Goal: Navigation & Orientation: Find specific page/section

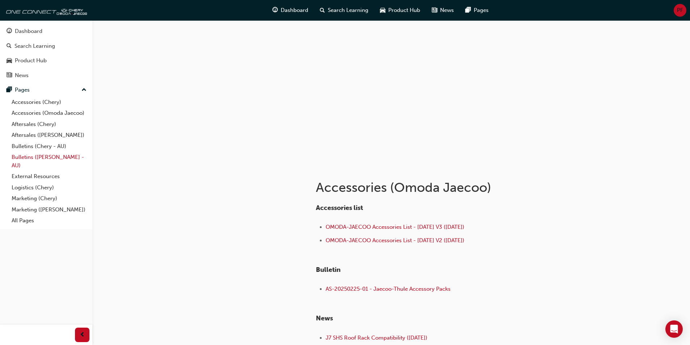
click at [45, 152] on link "Bulletins ([PERSON_NAME] - AU)" at bounding box center [49, 161] width 81 height 19
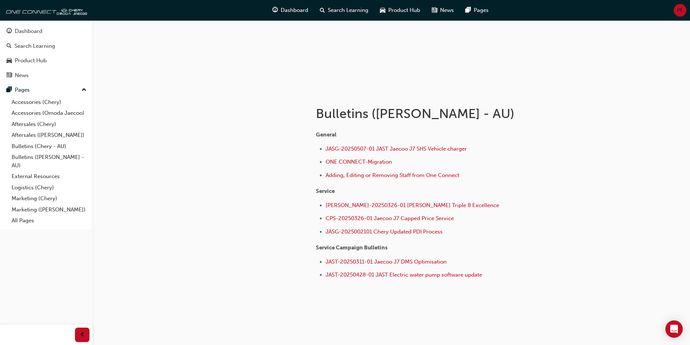
scroll to position [80, 0]
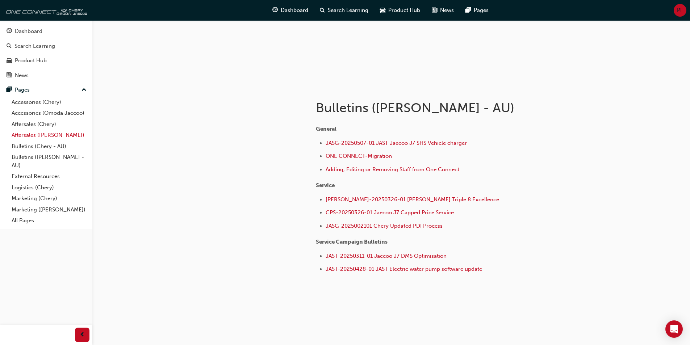
click at [59, 136] on link "Aftersales ([PERSON_NAME])" at bounding box center [49, 135] width 81 height 11
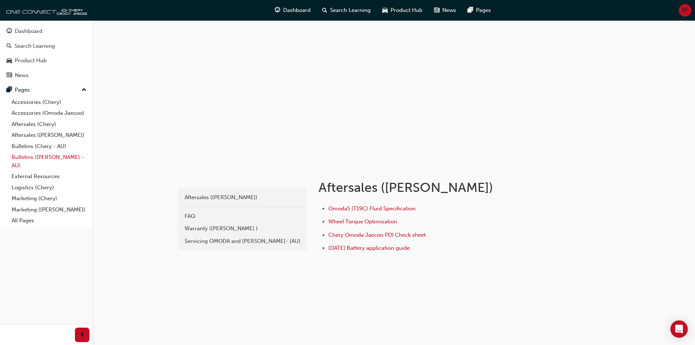
click at [35, 158] on link "Bulletins ([PERSON_NAME] - AU)" at bounding box center [49, 161] width 81 height 19
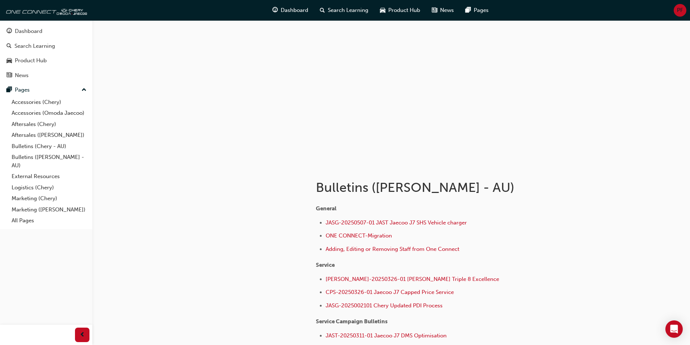
scroll to position [80, 0]
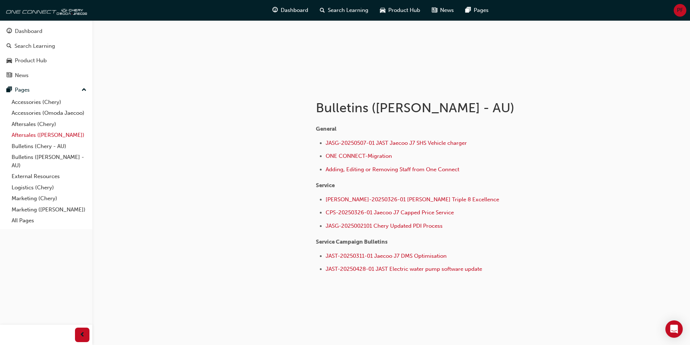
click at [54, 136] on link "Aftersales ([PERSON_NAME])" at bounding box center [49, 135] width 81 height 11
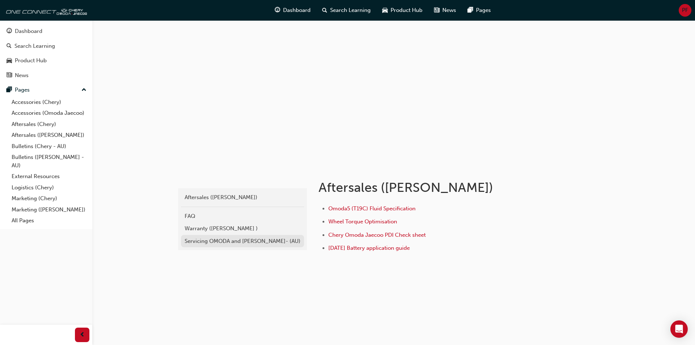
click at [252, 243] on div "Servicing OMODA and [PERSON_NAME]- (AU)" at bounding box center [243, 241] width 116 height 8
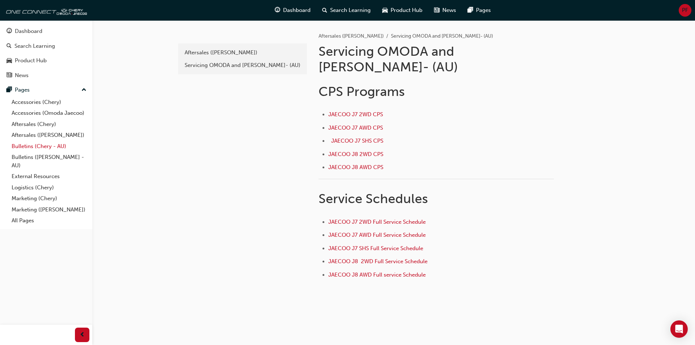
click at [37, 145] on link "Bulletins (Chery - AU)" at bounding box center [49, 146] width 81 height 11
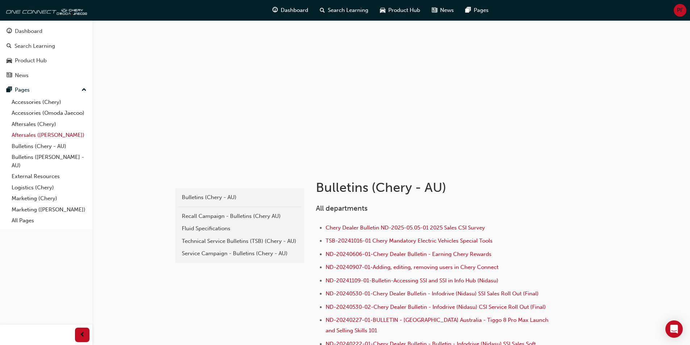
click at [43, 131] on link "Aftersales ([PERSON_NAME])" at bounding box center [49, 135] width 81 height 11
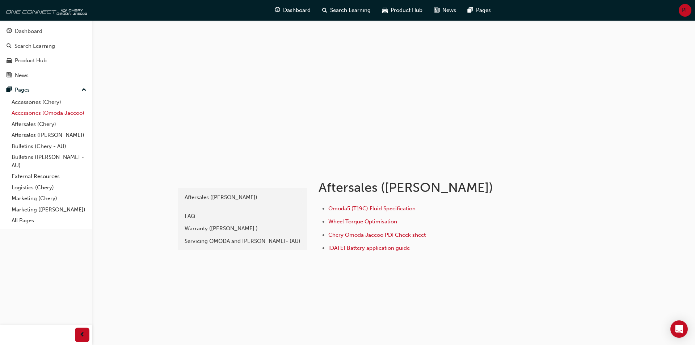
click at [45, 110] on link "Accessories (Omoda Jaecoo)" at bounding box center [49, 113] width 81 height 11
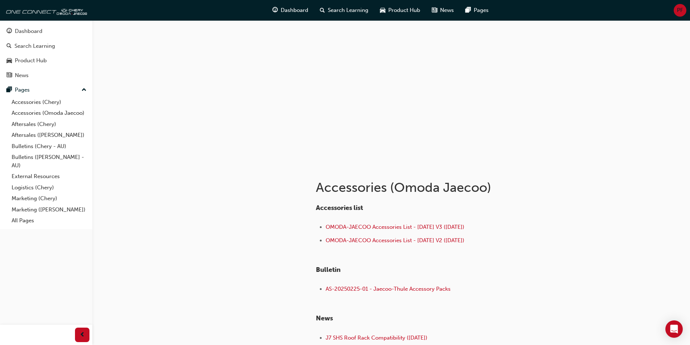
scroll to position [69, 0]
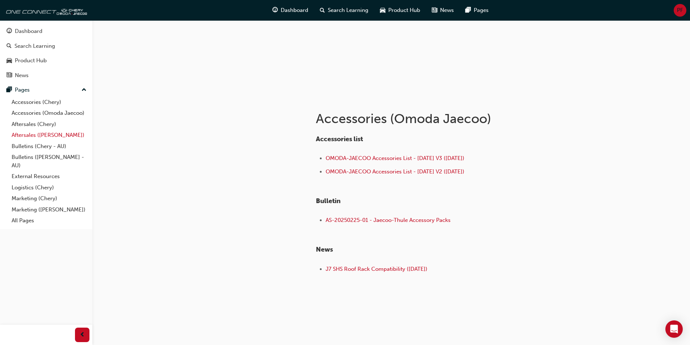
click at [44, 133] on link "Aftersales ([PERSON_NAME])" at bounding box center [49, 135] width 81 height 11
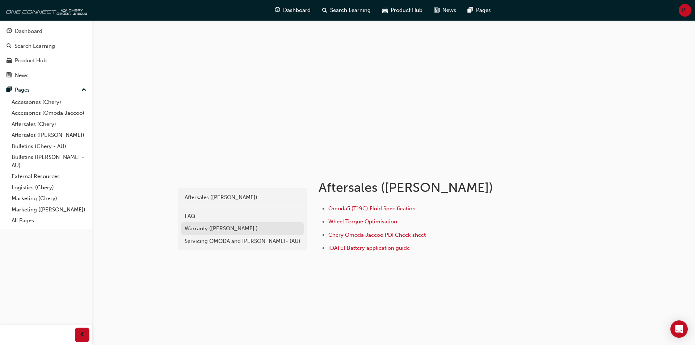
click at [217, 234] on link "Warranty ([PERSON_NAME] )" at bounding box center [242, 228] width 123 height 13
